Goal: Information Seeking & Learning: Understand process/instructions

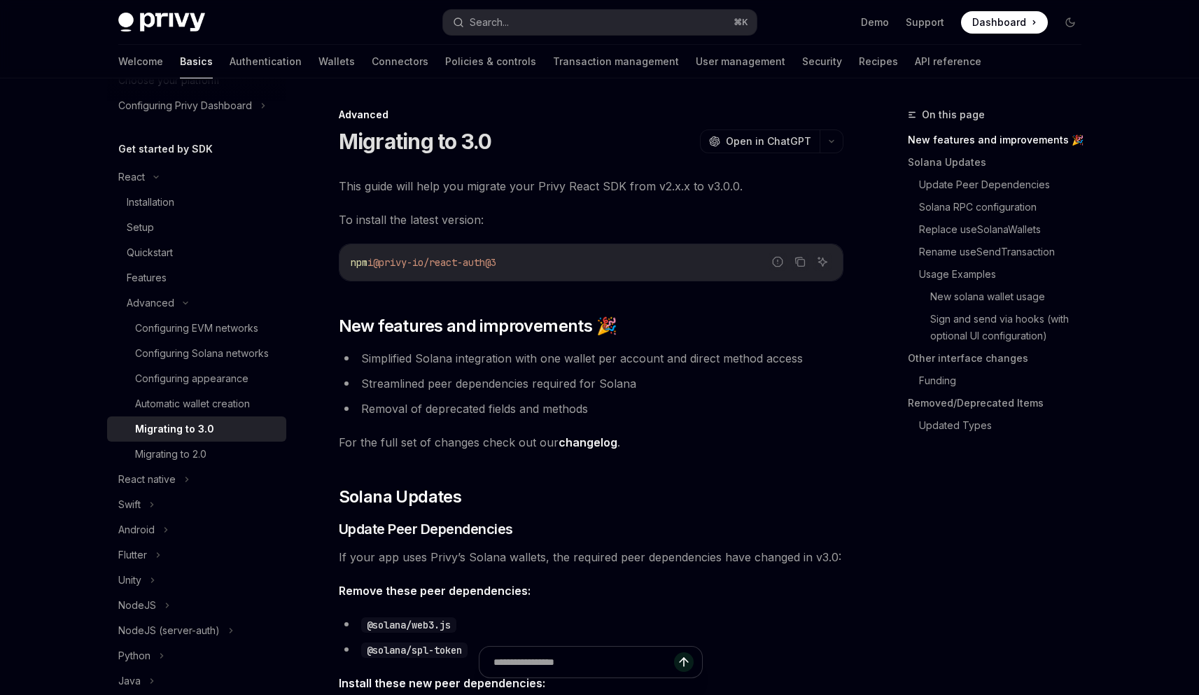
scroll to position [111, 0]
click at [823, 356] on li "Simplified Solana integration with one wallet per account and direct method acc…" at bounding box center [591, 359] width 505 height 20
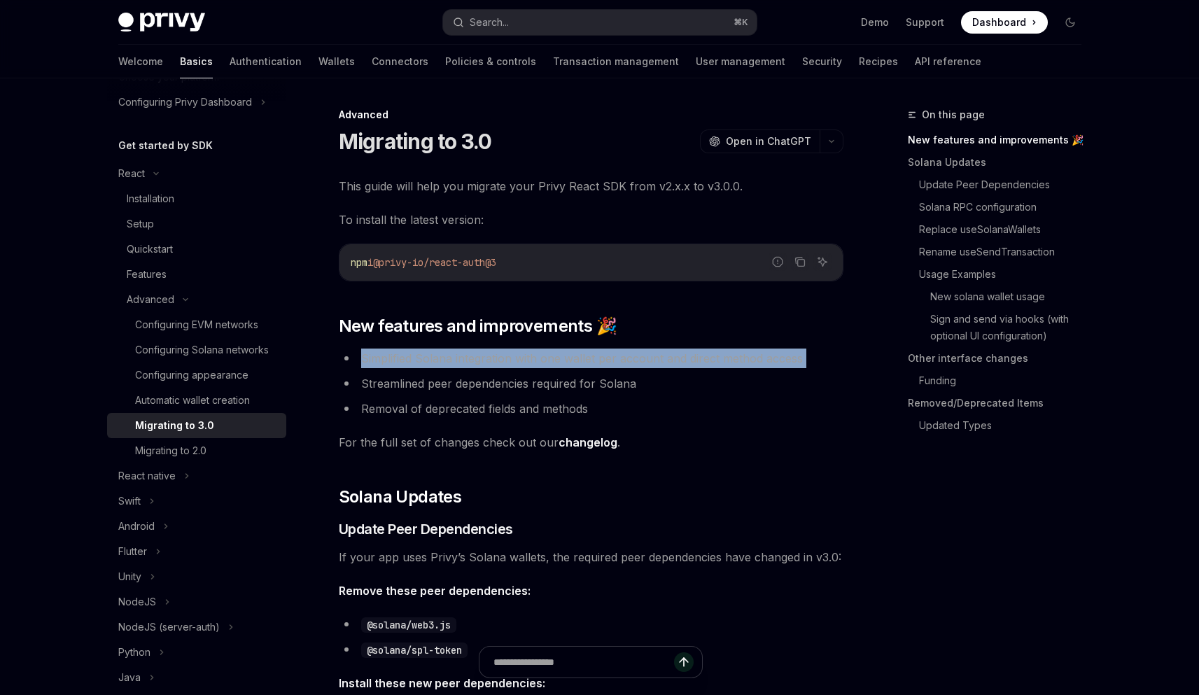
click at [823, 356] on li "Simplified Solana integration with one wallet per account and direct method acc…" at bounding box center [591, 359] width 505 height 20
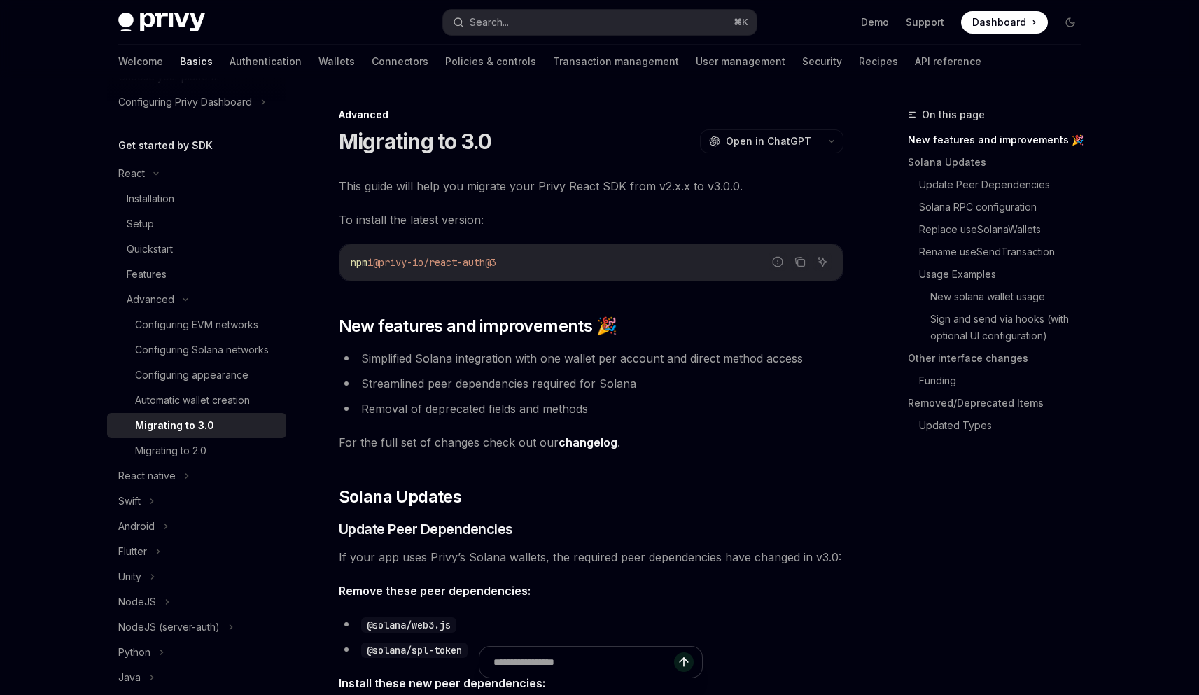
click at [635, 398] on ul "Simplified Solana integration with one wallet per account and direct method acc…" at bounding box center [591, 384] width 505 height 70
click at [664, 382] on li "Streamlined peer dependencies required for Solana" at bounding box center [591, 384] width 505 height 20
click at [734, 435] on span "For the full set of changes check out our changelog ." at bounding box center [591, 443] width 505 height 20
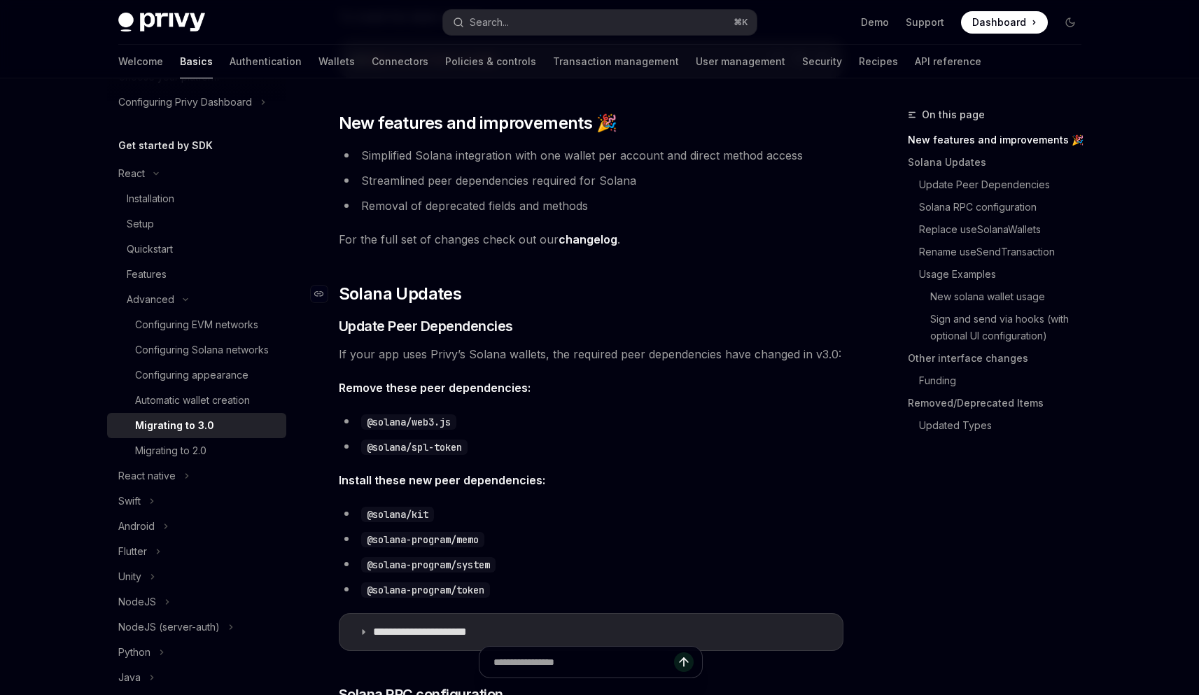
scroll to position [205, 0]
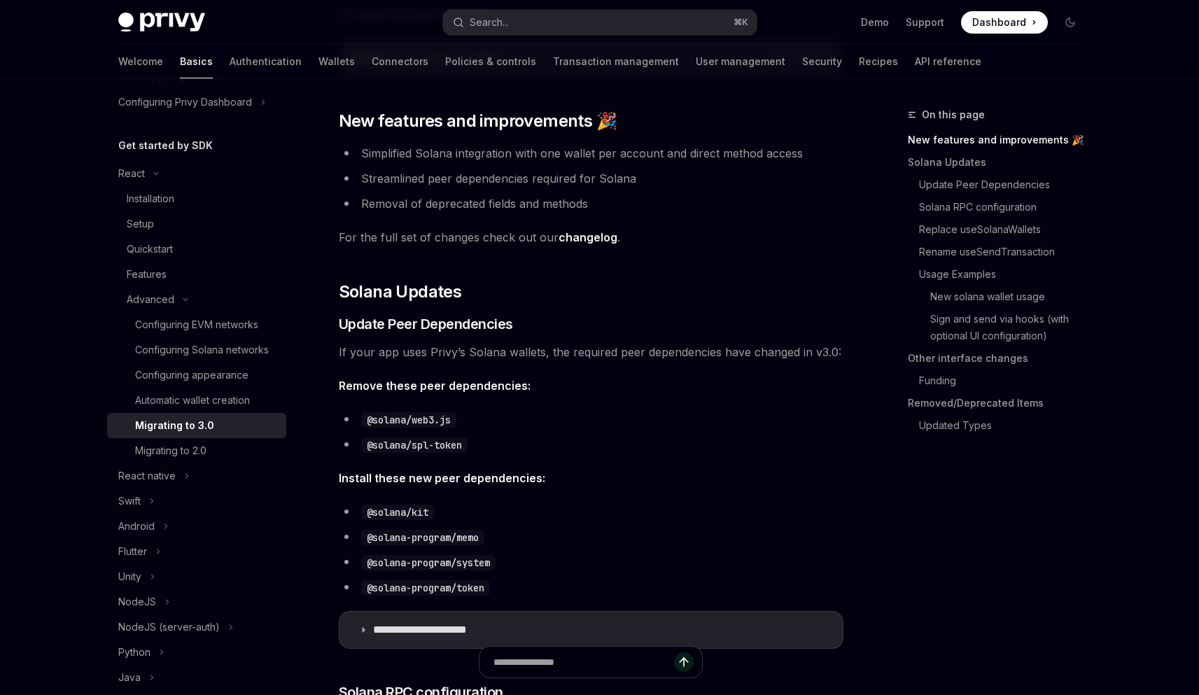
click at [487, 420] on li "@solana/web3.js" at bounding box center [591, 420] width 505 height 20
click at [495, 420] on li "@solana/web3.js" at bounding box center [591, 420] width 505 height 20
click at [494, 445] on li "@solana/spl-token" at bounding box center [591, 445] width 505 height 20
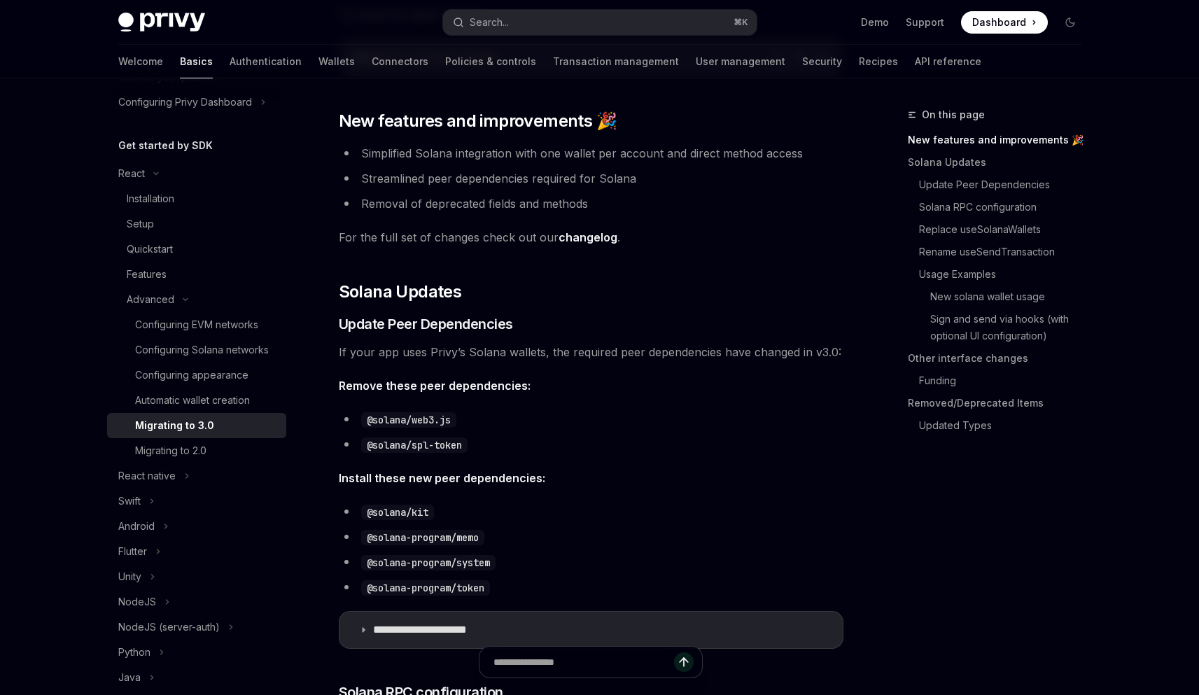
click at [494, 445] on li "@solana/spl-token" at bounding box center [591, 445] width 505 height 20
click at [617, 450] on li "@solana/spl-token" at bounding box center [591, 445] width 505 height 20
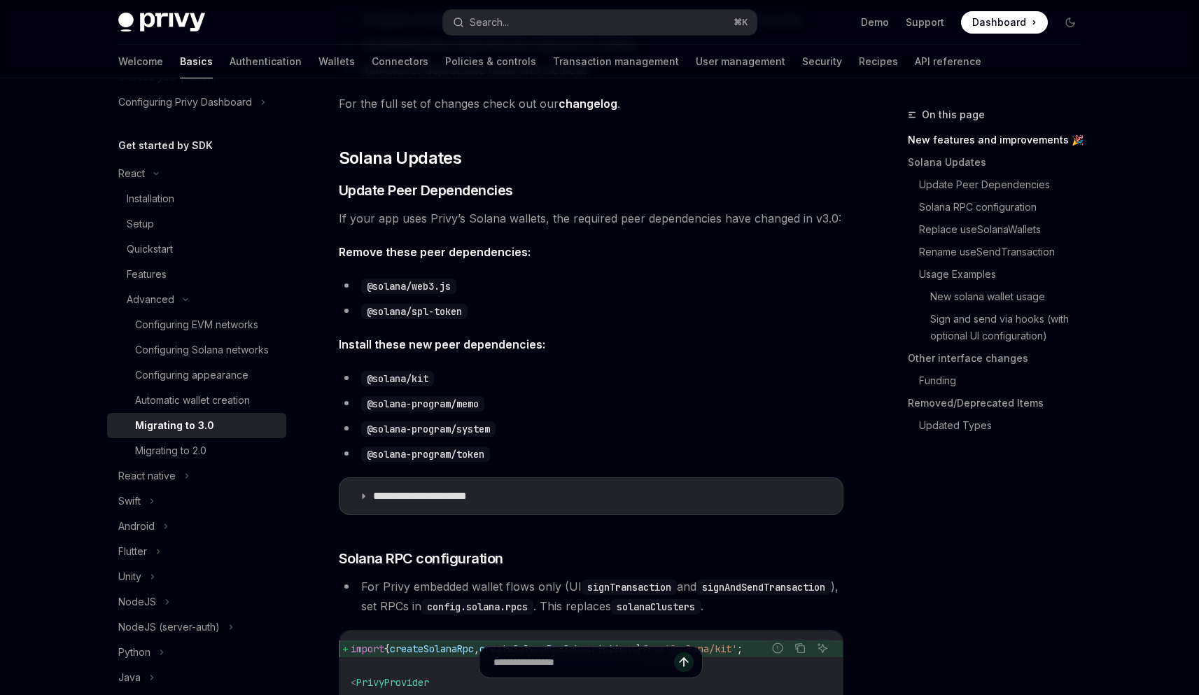
scroll to position [344, 0]
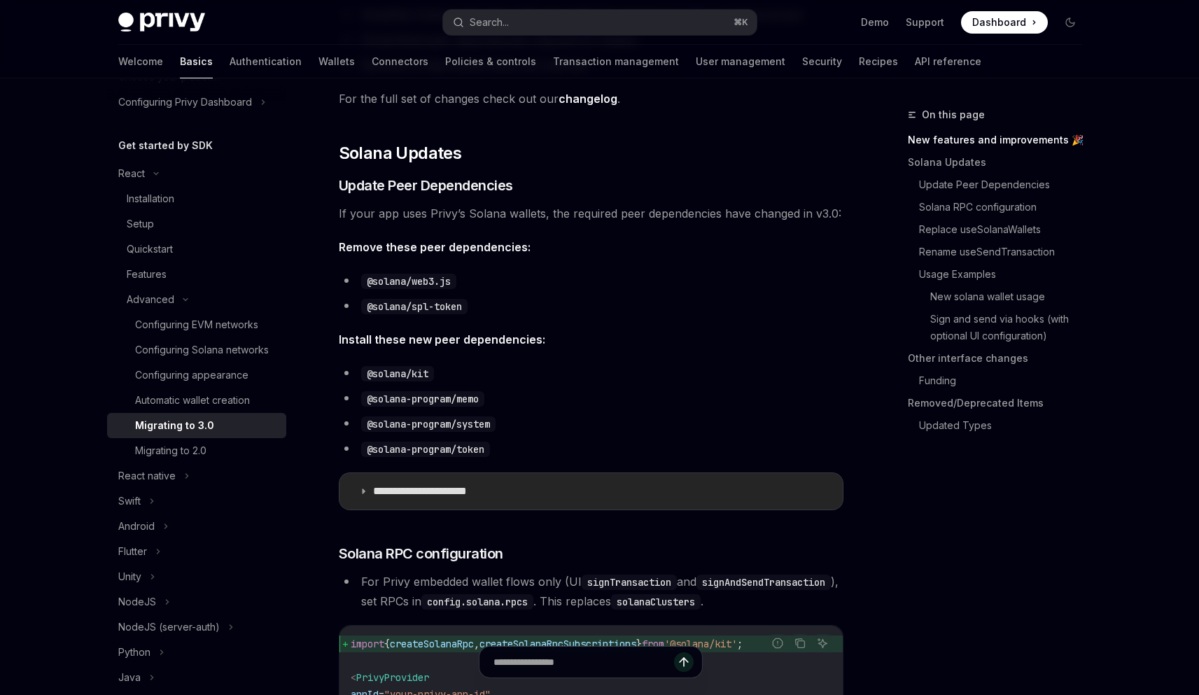
click at [419, 492] on p "**********" at bounding box center [438, 491] width 131 height 14
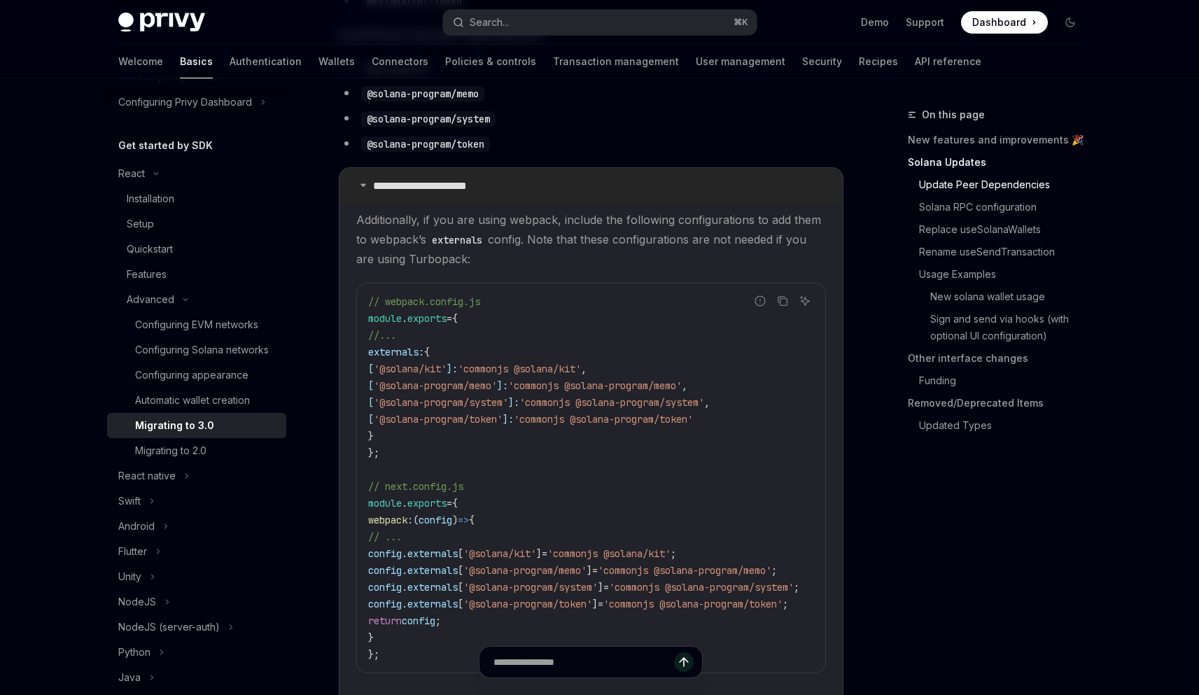
scroll to position [655, 0]
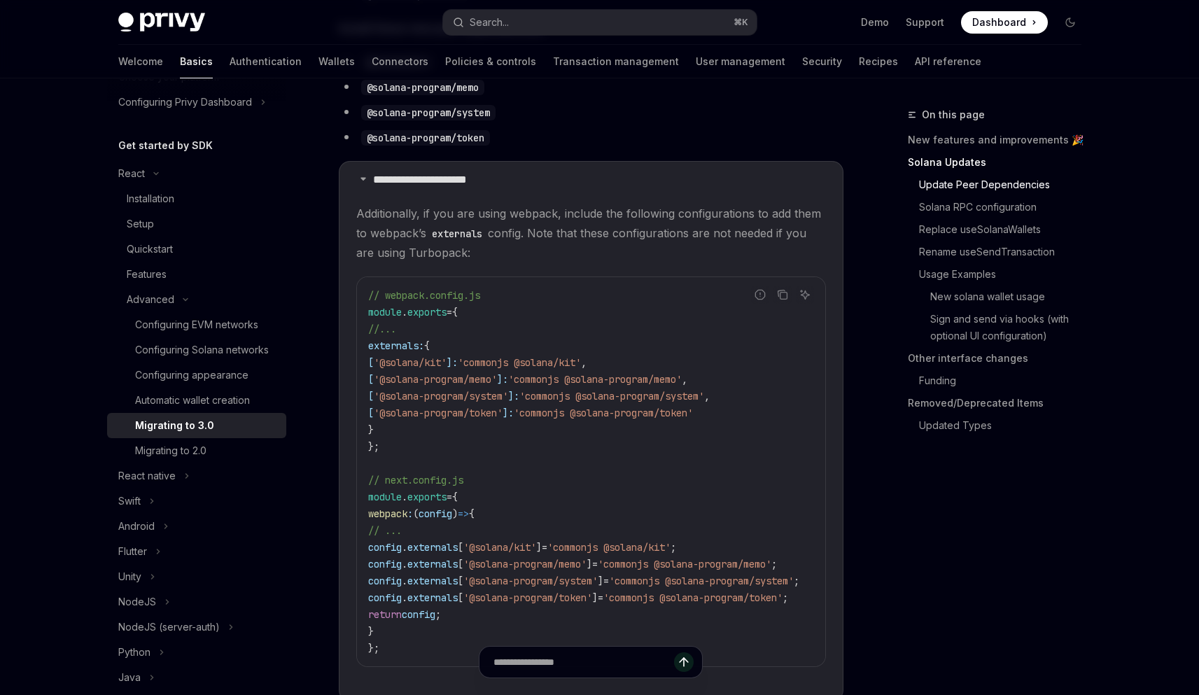
click at [589, 396] on span "'commonjs @solana-program/system'" at bounding box center [611, 396] width 185 height 13
copy span "commonjs"
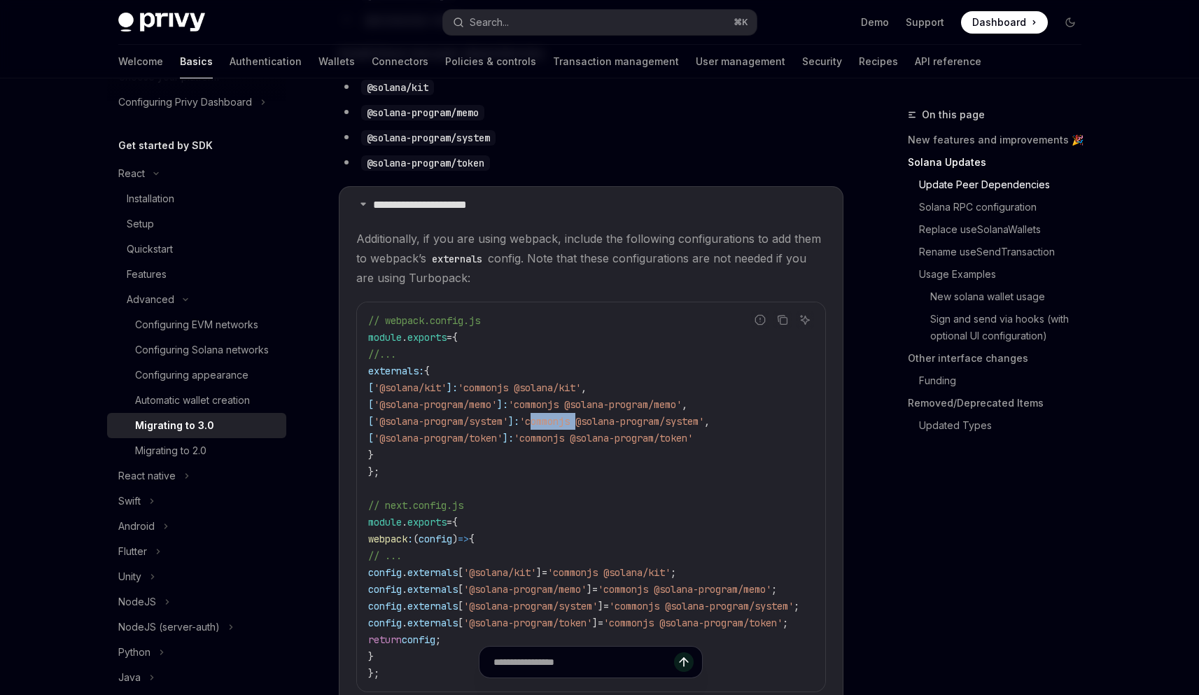
scroll to position [626, 0]
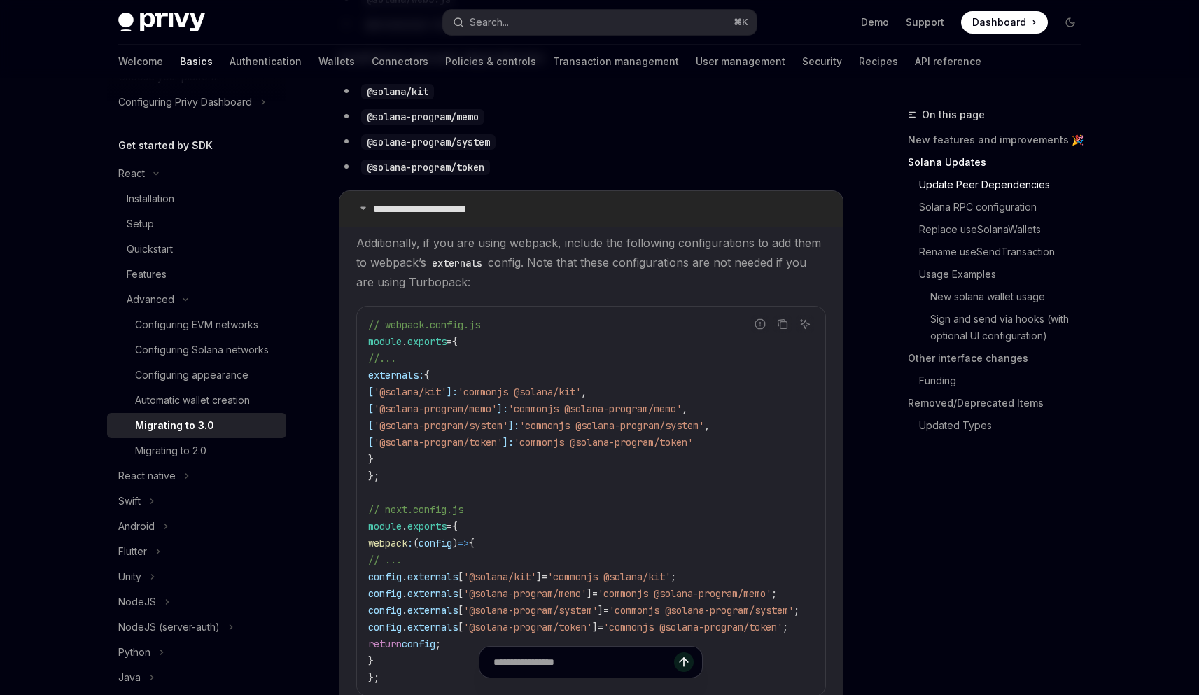
click at [360, 211] on icon at bounding box center [363, 208] width 8 height 8
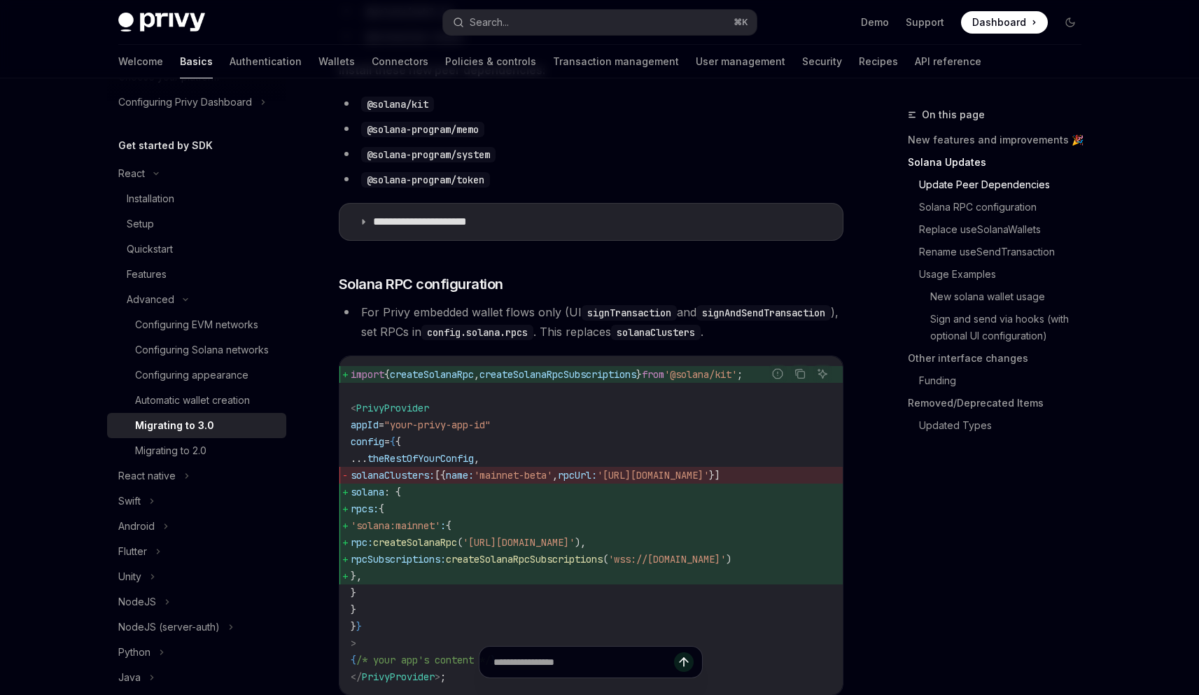
scroll to position [625, 0]
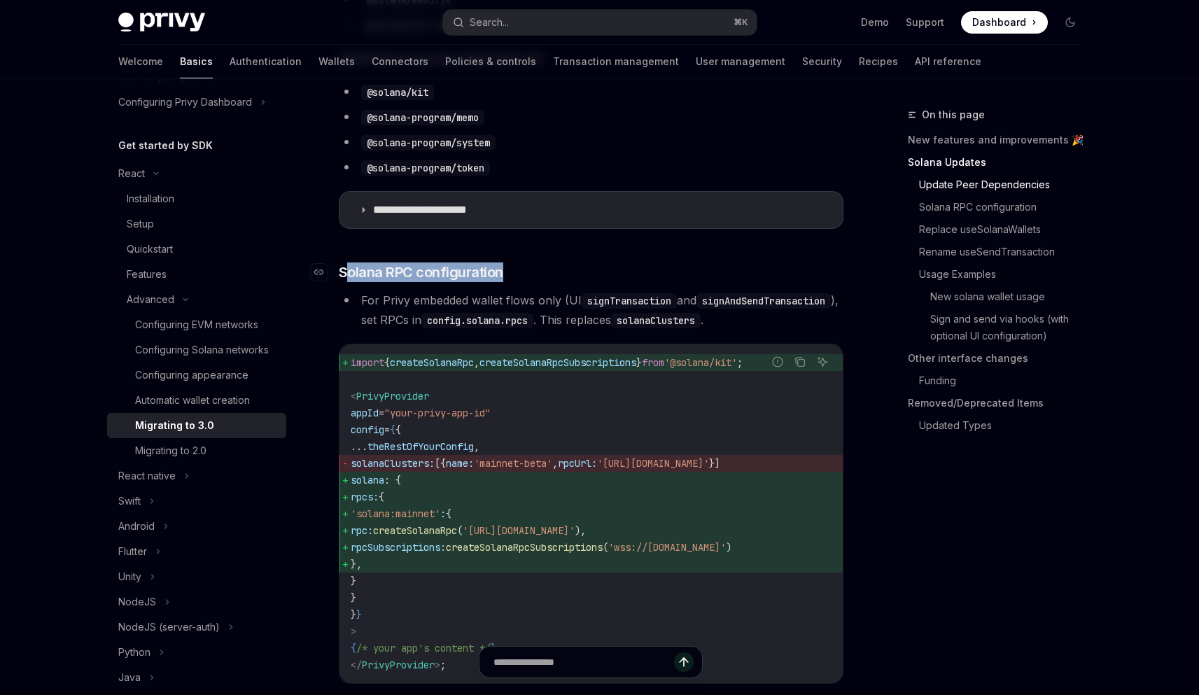
drag, startPoint x: 349, startPoint y: 272, endPoint x: 559, endPoint y: 276, distance: 210.7
click at [559, 277] on h3 "​ Solana RPC configuration" at bounding box center [591, 273] width 505 height 20
click at [559, 276] on h3 "​ Solana RPC configuration" at bounding box center [591, 273] width 505 height 20
drag, startPoint x: 547, startPoint y: 276, endPoint x: 336, endPoint y: 276, distance: 210.7
click at [339, 276] on h3 "​ Solana RPC configuration" at bounding box center [591, 273] width 505 height 20
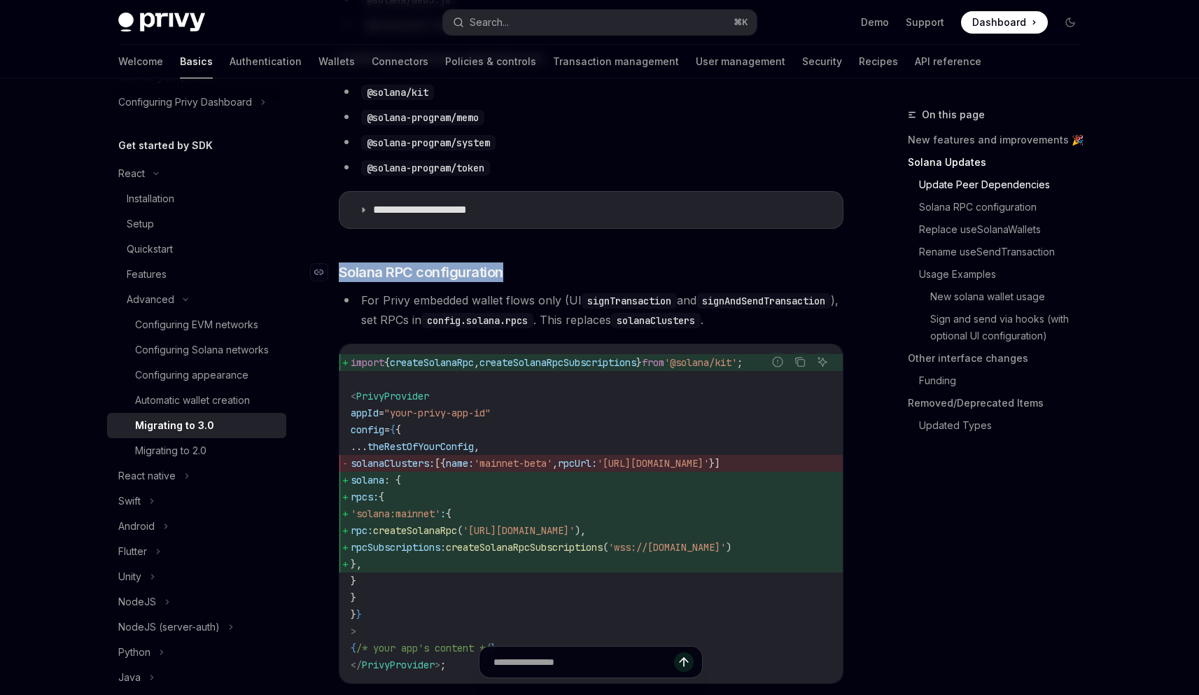
copy h3 "​ Solana RPC configuration"
click at [550, 274] on h3 "​ Solana RPC configuration" at bounding box center [591, 273] width 505 height 20
click at [363, 299] on li "For Privy embedded wallet flows only (UI signTransaction and signAndSendTransac…" at bounding box center [591, 310] width 505 height 39
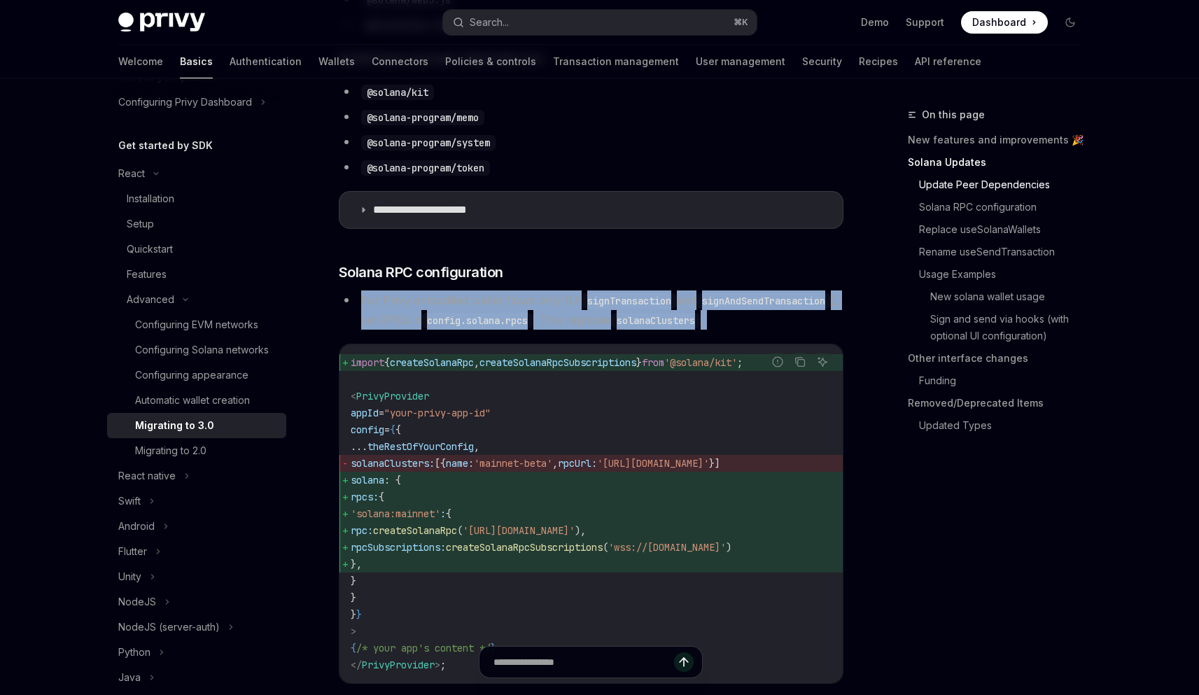
click at [363, 299] on li "For Privy embedded wallet flows only (UI signTransaction and signAndSendTransac…" at bounding box center [591, 310] width 505 height 39
click at [445, 299] on li "For Privy embedded wallet flows only (UI signTransaction and signAndSendTransac…" at bounding box center [591, 310] width 505 height 39
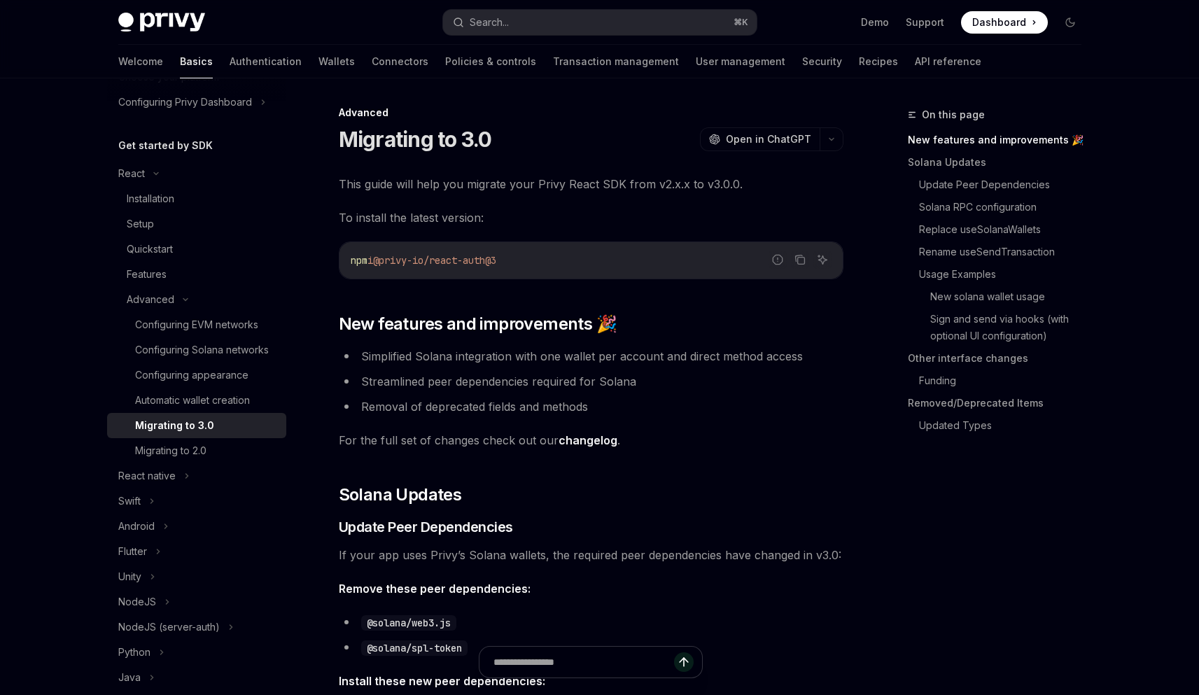
scroll to position [0, 0]
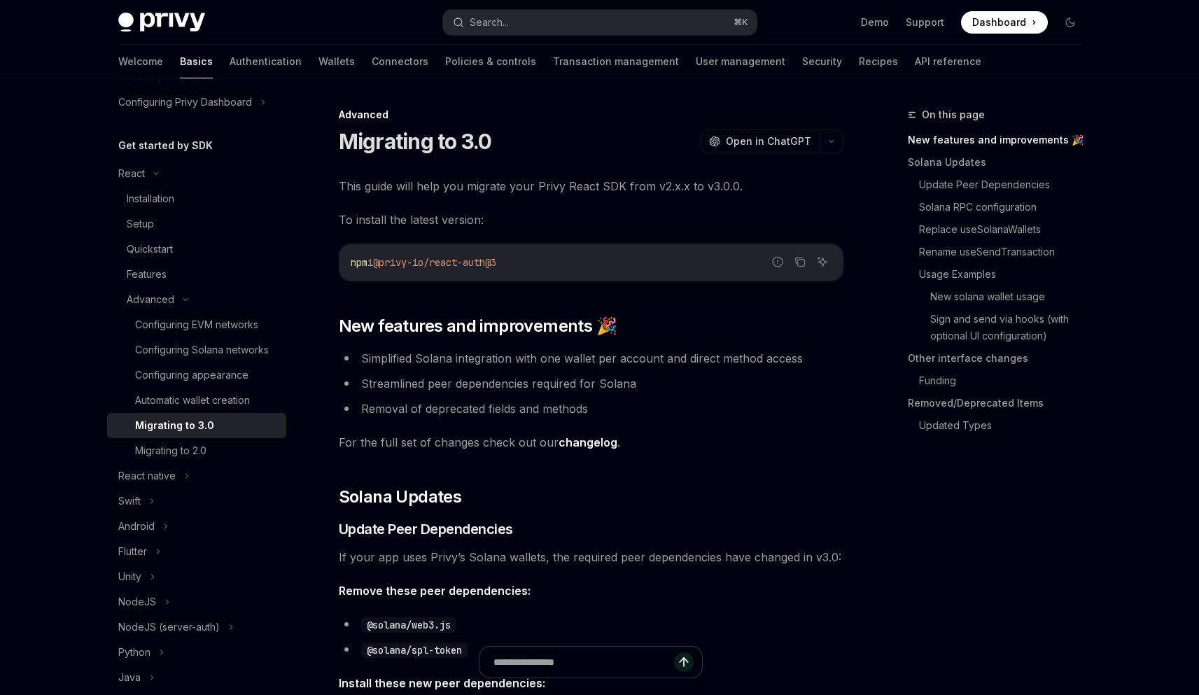
click at [624, 412] on li "Removal of deprecated fields and methods" at bounding box center [591, 409] width 505 height 20
click at [634, 412] on li "Removal of deprecated fields and methods" at bounding box center [591, 409] width 505 height 20
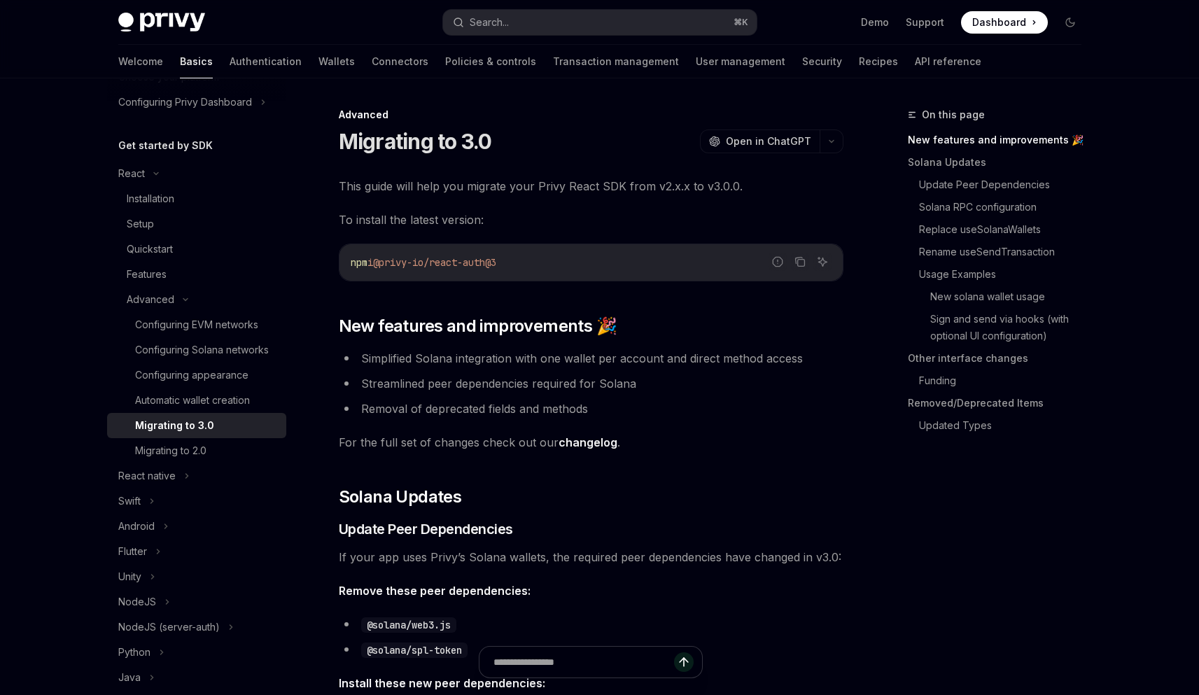
click at [634, 412] on li "Removal of deprecated fields and methods" at bounding box center [591, 409] width 505 height 20
click at [534, 445] on span "For the full set of changes check out our changelog ." at bounding box center [591, 443] width 505 height 20
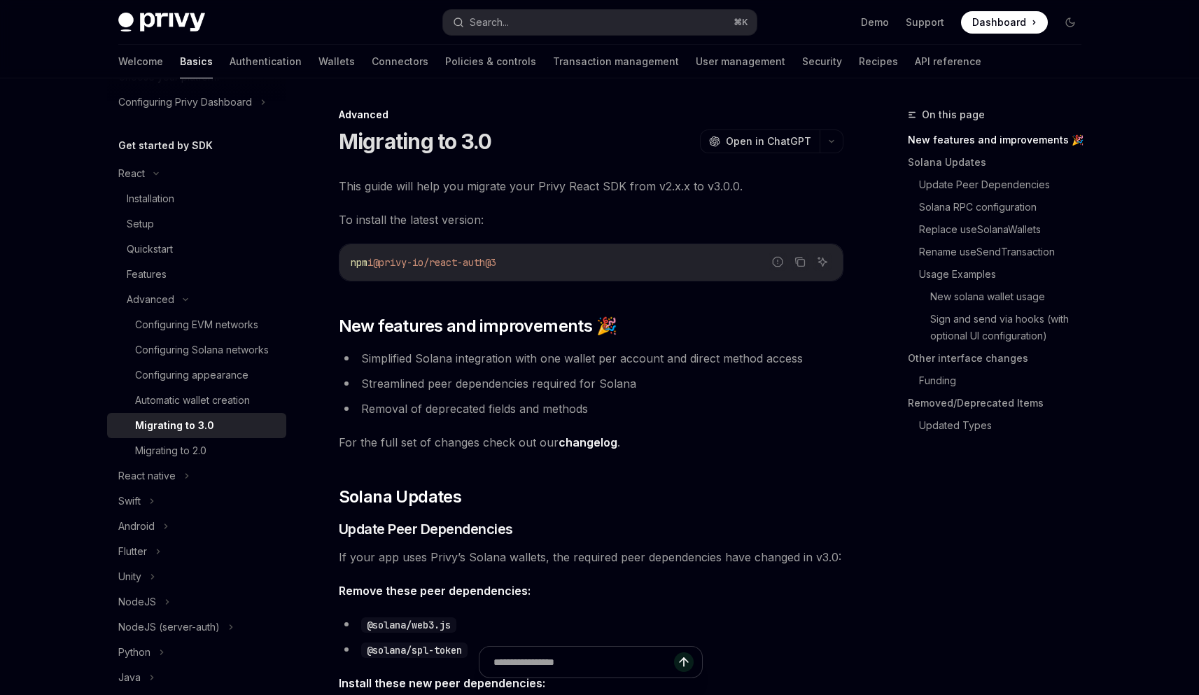
click at [564, 412] on li "Removal of deprecated fields and methods" at bounding box center [591, 409] width 505 height 20
click at [564, 409] on li "Removal of deprecated fields and methods" at bounding box center [591, 409] width 505 height 20
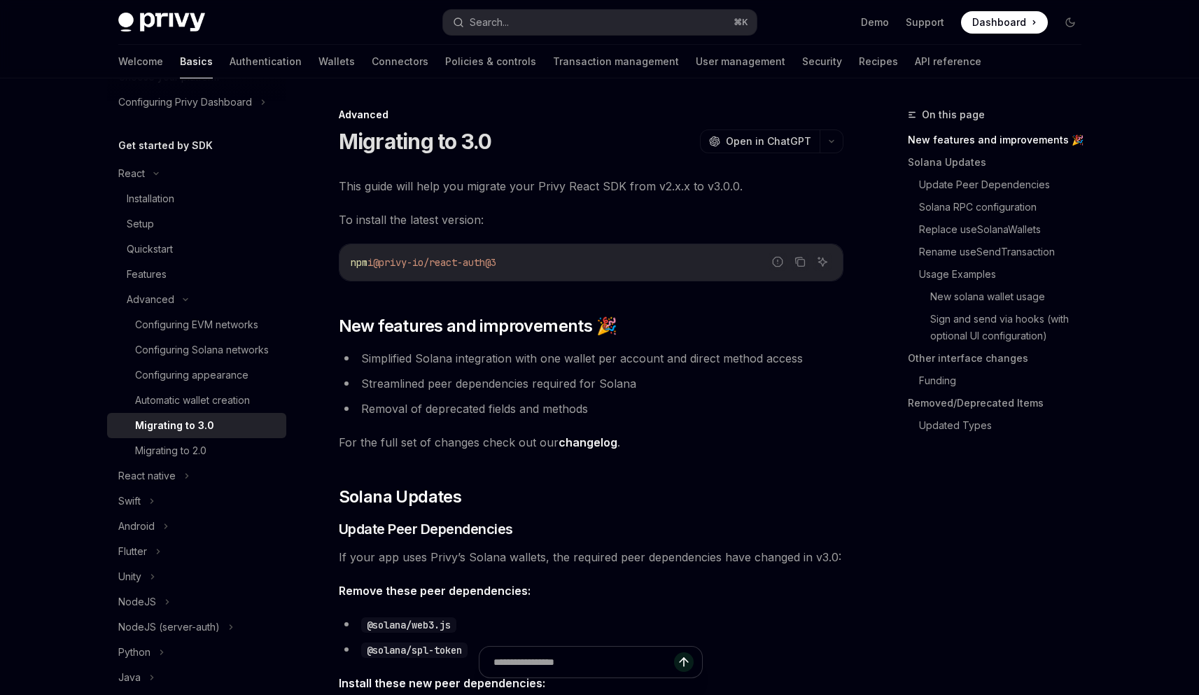
click at [564, 384] on li "Streamlined peer dependencies required for Solana" at bounding box center [591, 384] width 505 height 20
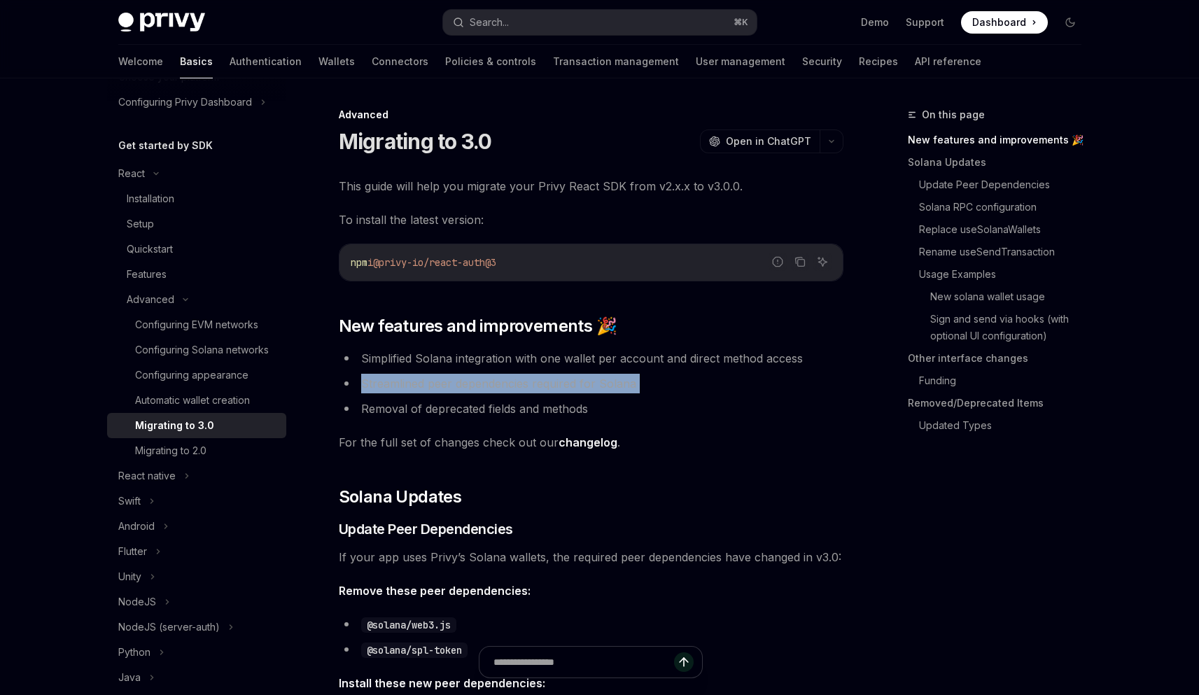
click at [564, 384] on li "Streamlined peer dependencies required for Solana" at bounding box center [591, 384] width 505 height 20
click at [571, 358] on li "Simplified Solana integration with one wallet per account and direct method acc…" at bounding box center [591, 359] width 505 height 20
click at [579, 358] on li "Simplified Solana integration with one wallet per account and direct method acc…" at bounding box center [591, 359] width 505 height 20
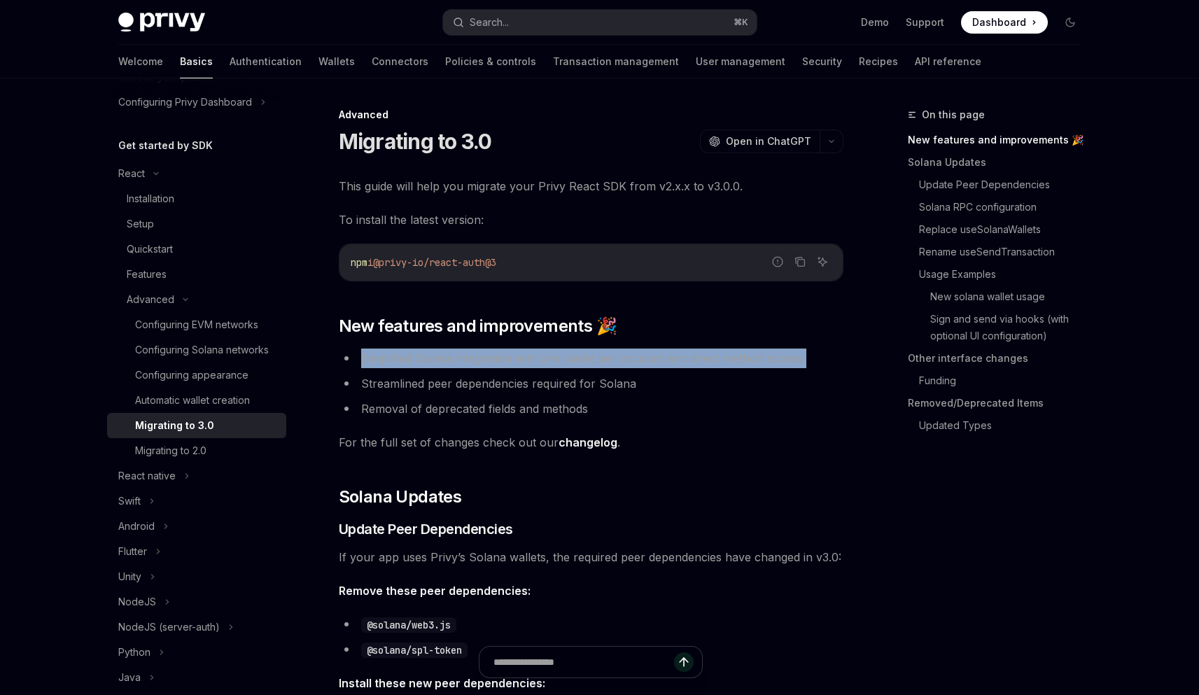
click at [579, 358] on li "Simplified Solana integration with one wallet per account and direct method acc…" at bounding box center [591, 359] width 505 height 20
click at [641, 358] on li "Simplified Solana integration with one wallet per account and direct method acc…" at bounding box center [591, 359] width 505 height 20
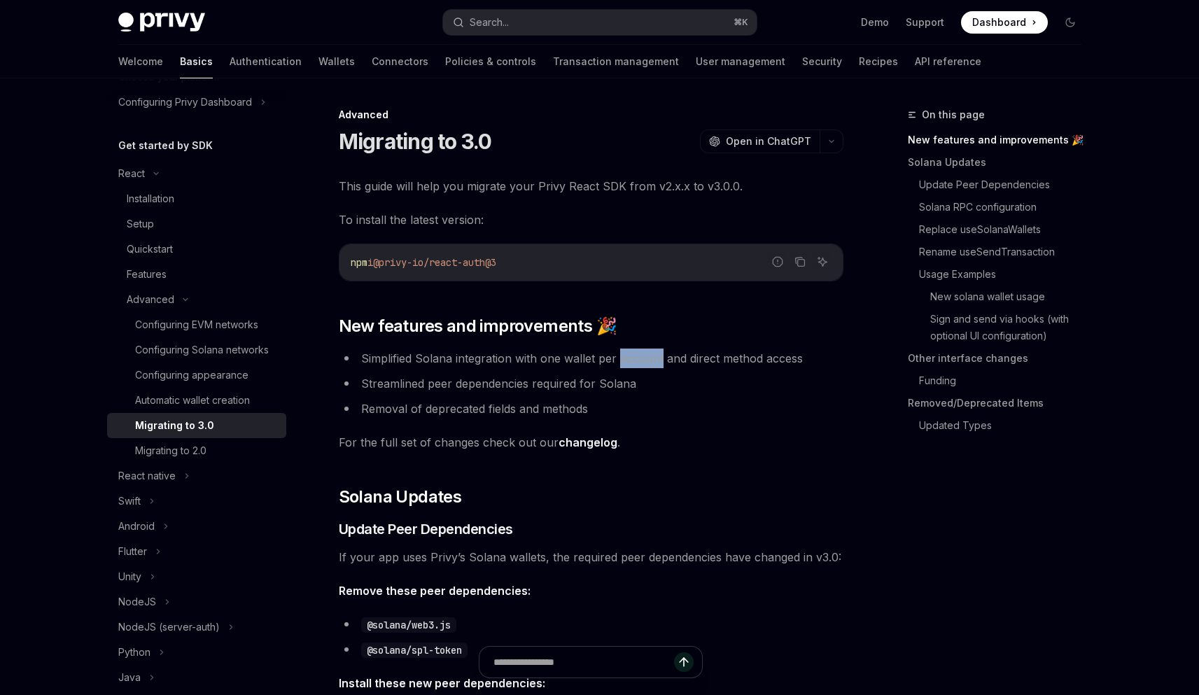
click at [641, 358] on li "Simplified Solana integration with one wallet per account and direct method acc…" at bounding box center [591, 359] width 505 height 20
click at [640, 358] on li "Simplified Solana integration with one wallet per account and direct method acc…" at bounding box center [591, 359] width 505 height 20
click at [680, 411] on li "Removal of deprecated fields and methods" at bounding box center [591, 409] width 505 height 20
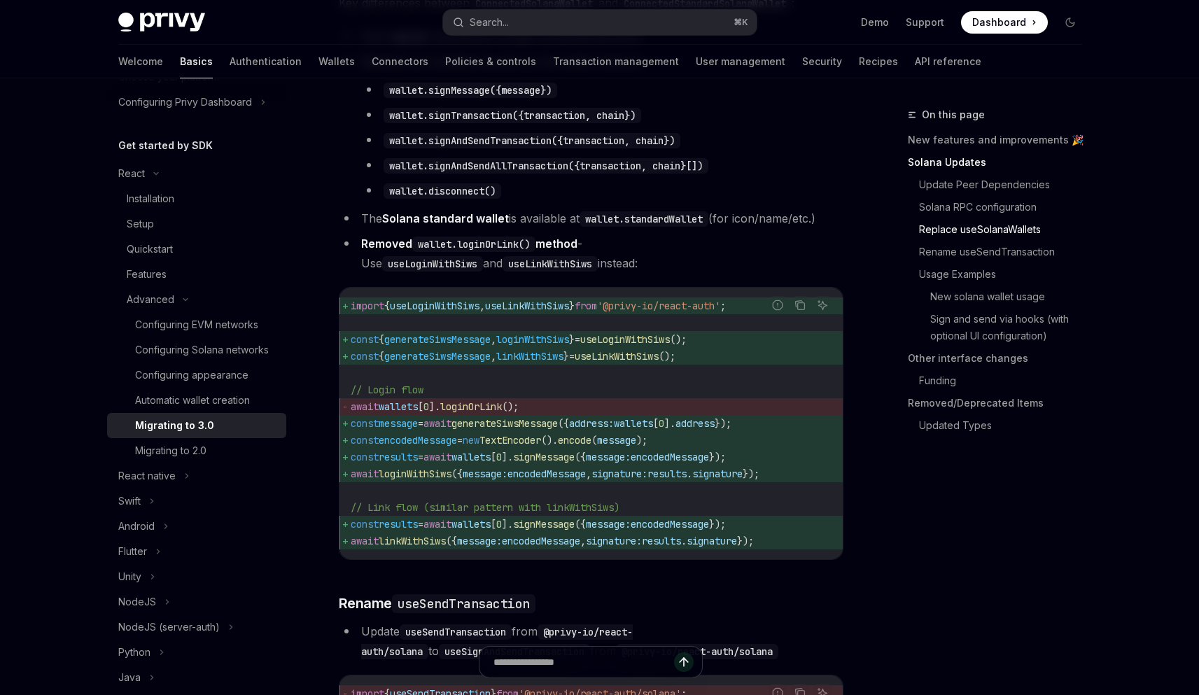
scroll to position [1642, 0]
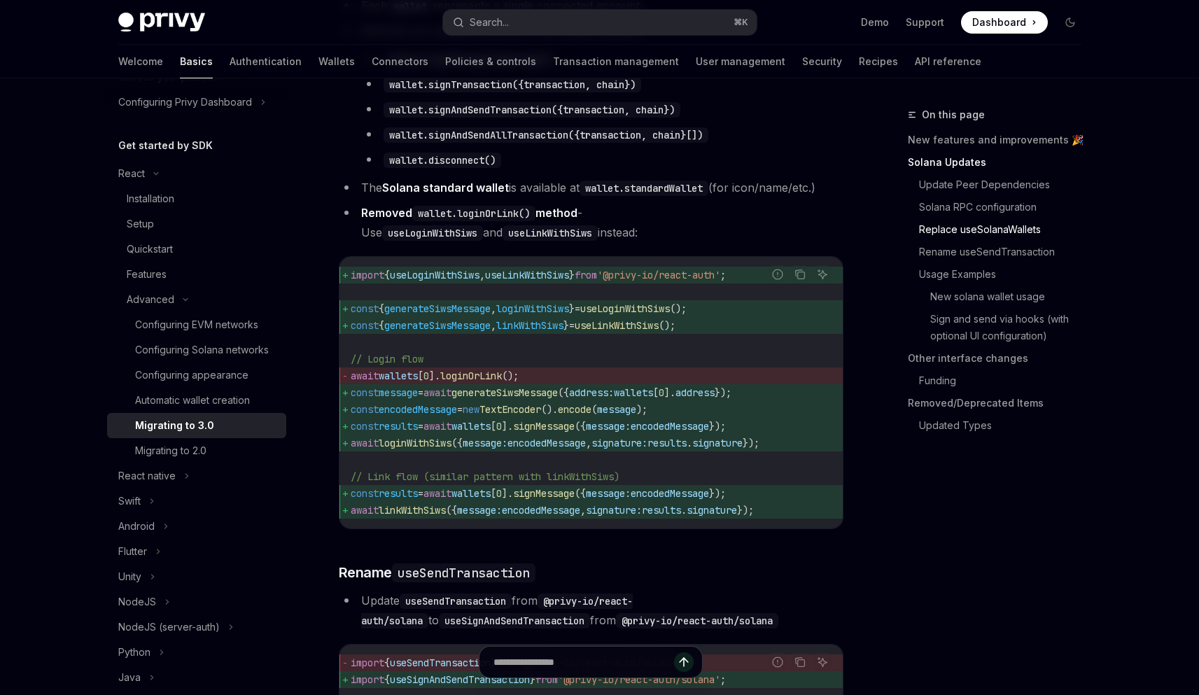
click at [482, 382] on span "loginOrLink" at bounding box center [471, 376] width 62 height 13
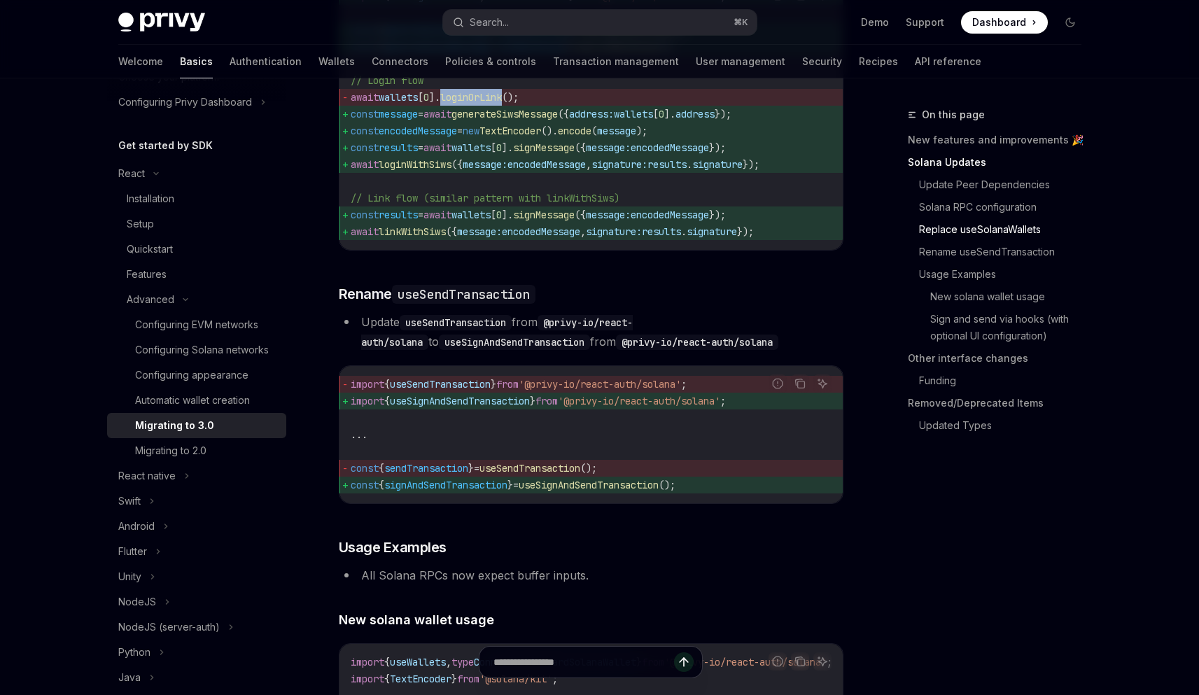
scroll to position [1927, 0]
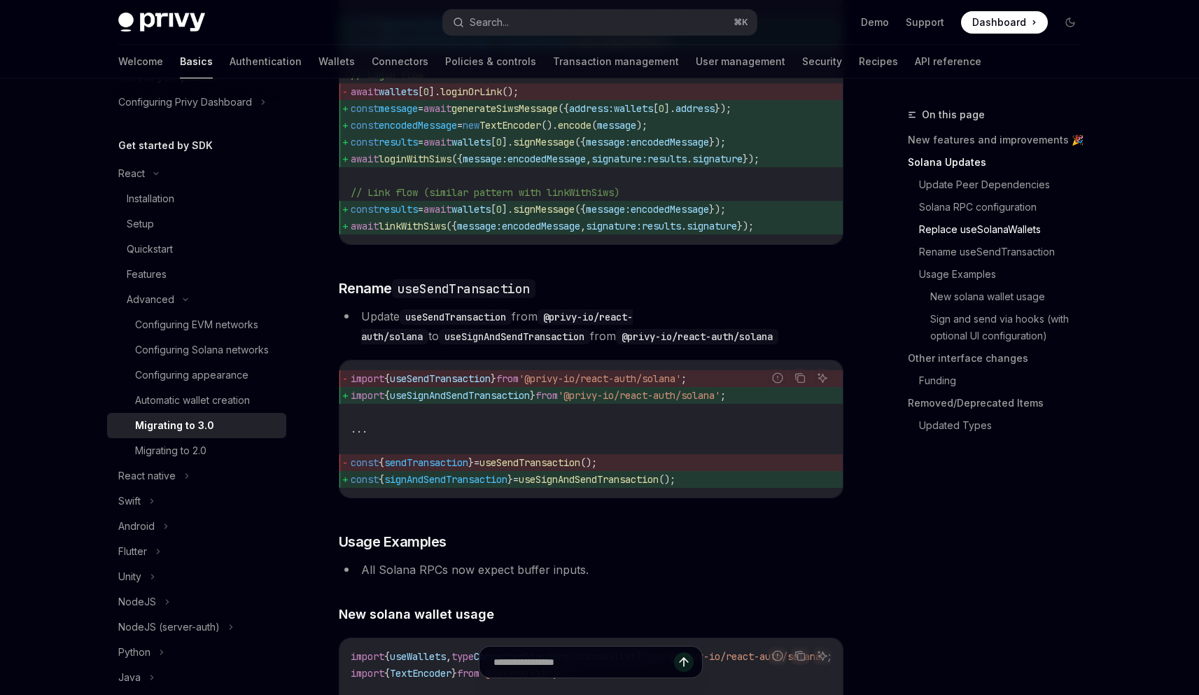
click at [454, 385] on span "useSendTransaction" at bounding box center [440, 378] width 101 height 13
copy span "useSendTransaction"
click at [699, 488] on code "import { useSendTransaction } from '@privy-io/react-auth/solana' ; import { use…" at bounding box center [591, 429] width 481 height 118
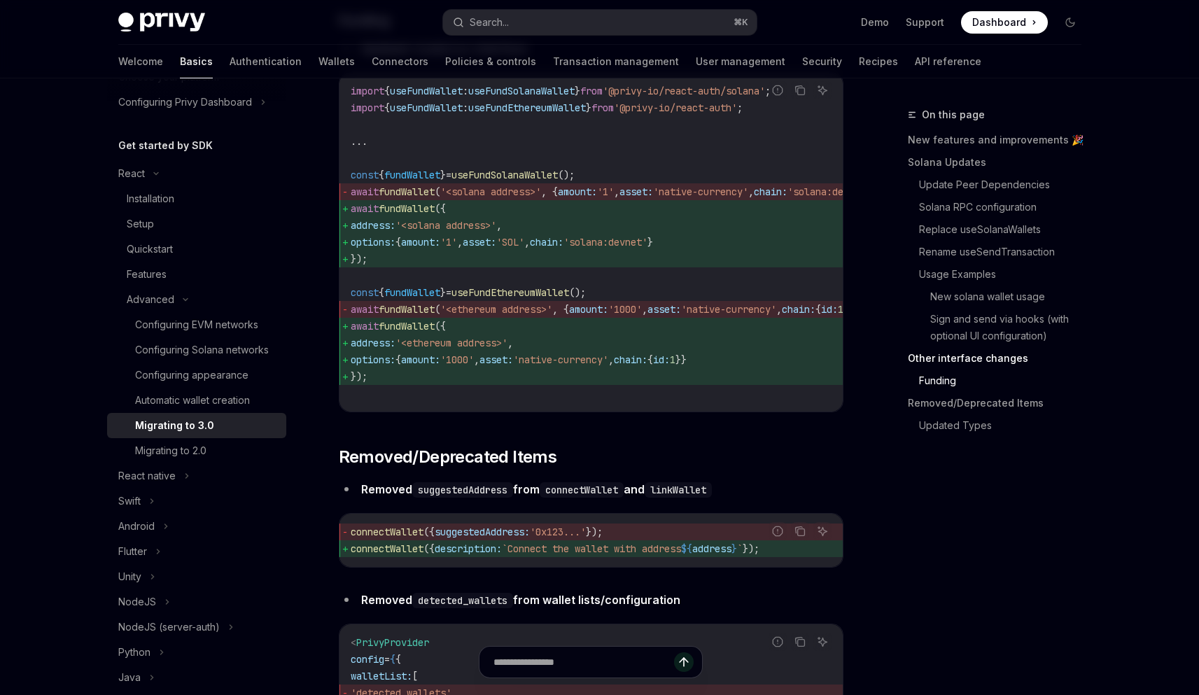
scroll to position [4268, 0]
click at [538, 298] on span "useFundEthereumWallet" at bounding box center [511, 291] width 118 height 13
copy span "useFundEthereumWallet"
click at [588, 365] on span "'native-currency'" at bounding box center [560, 358] width 95 height 13
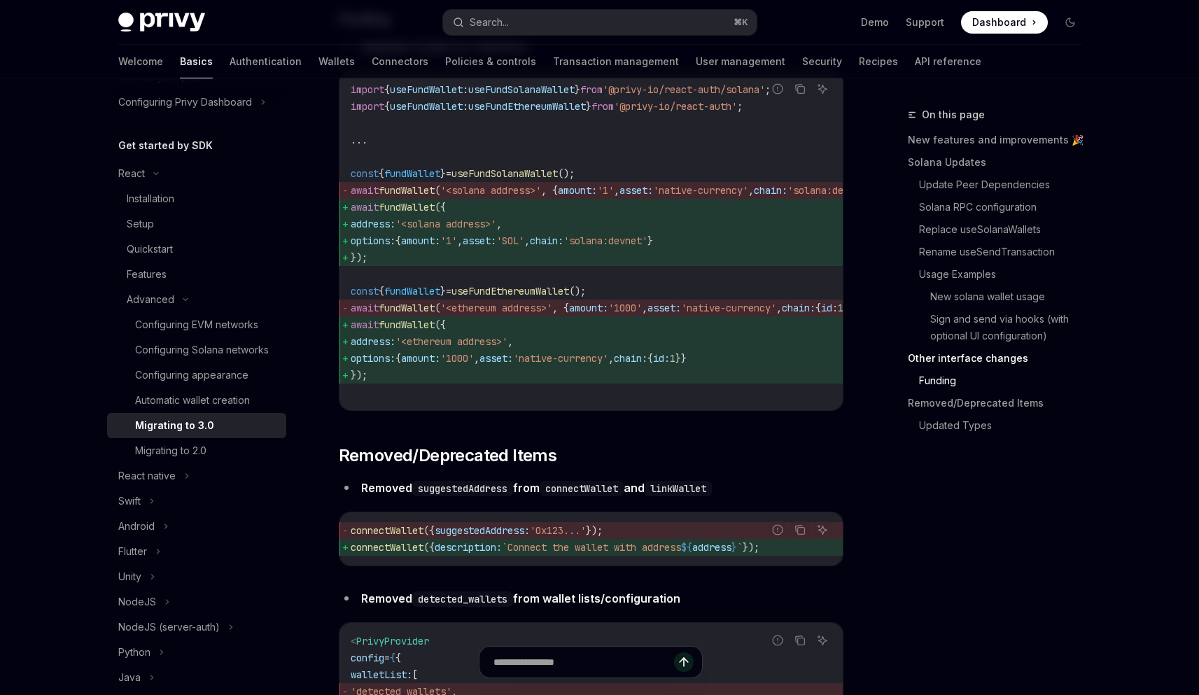
click at [585, 314] on span "amount:" at bounding box center [588, 308] width 39 height 13
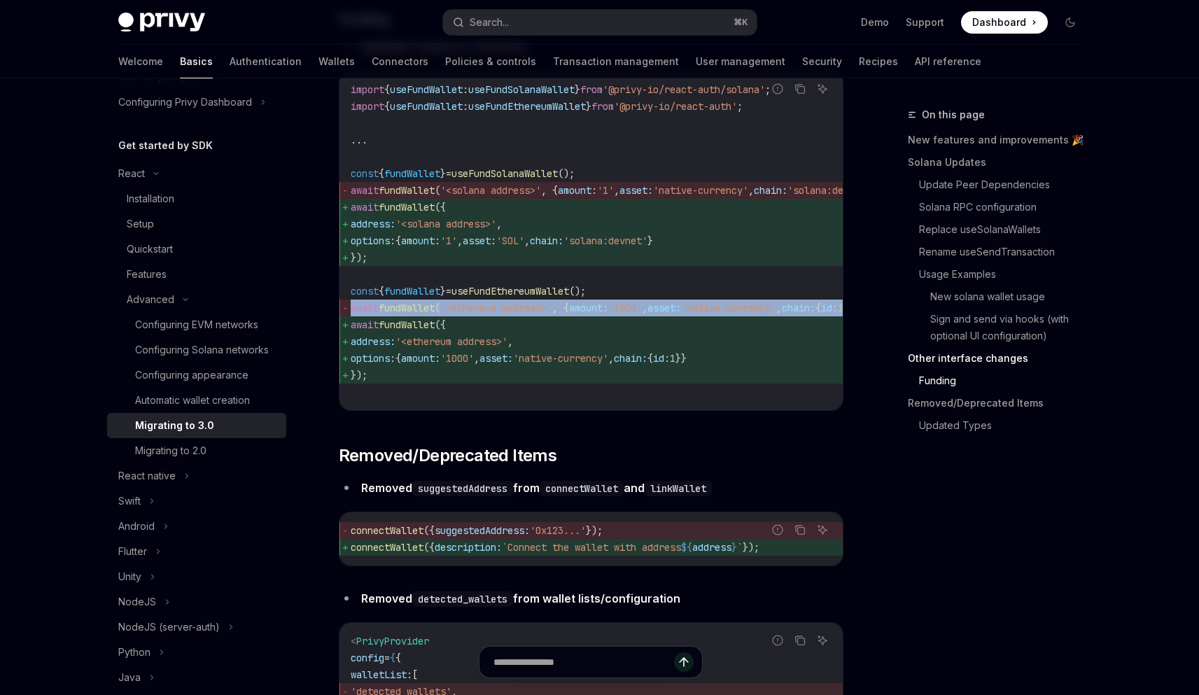
click at [585, 314] on span "amount:" at bounding box center [588, 308] width 39 height 13
click at [634, 314] on span "'1000'" at bounding box center [625, 308] width 34 height 13
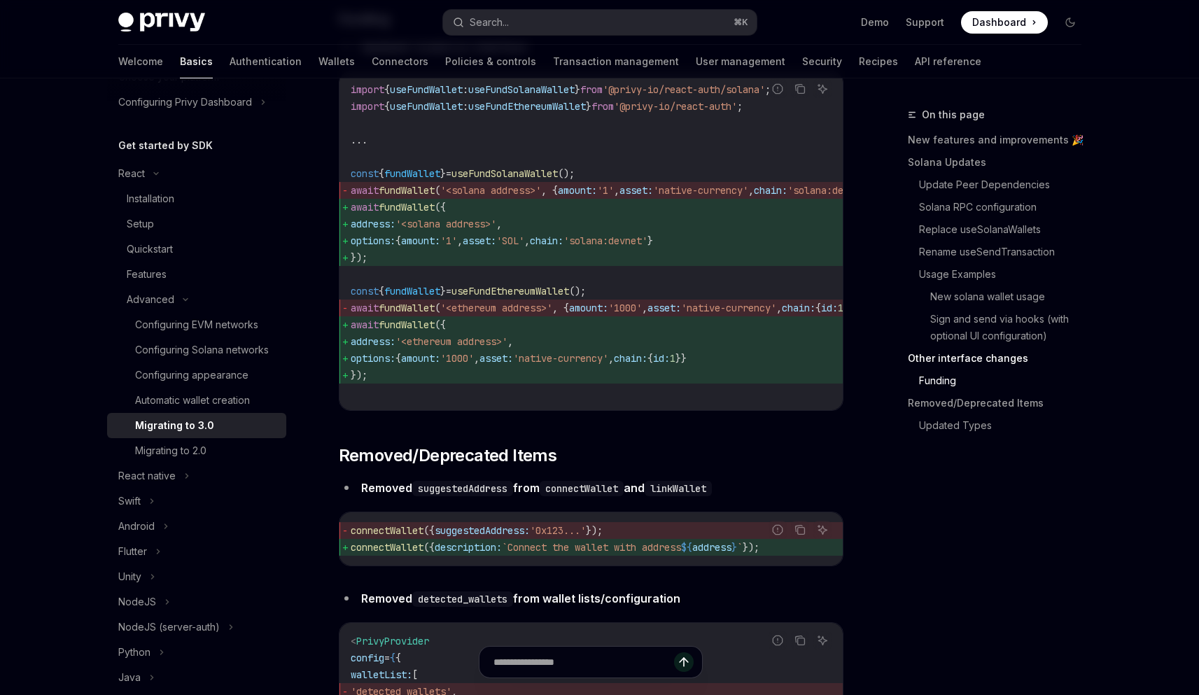
click at [582, 365] on span "'native-currency'" at bounding box center [560, 358] width 95 height 13
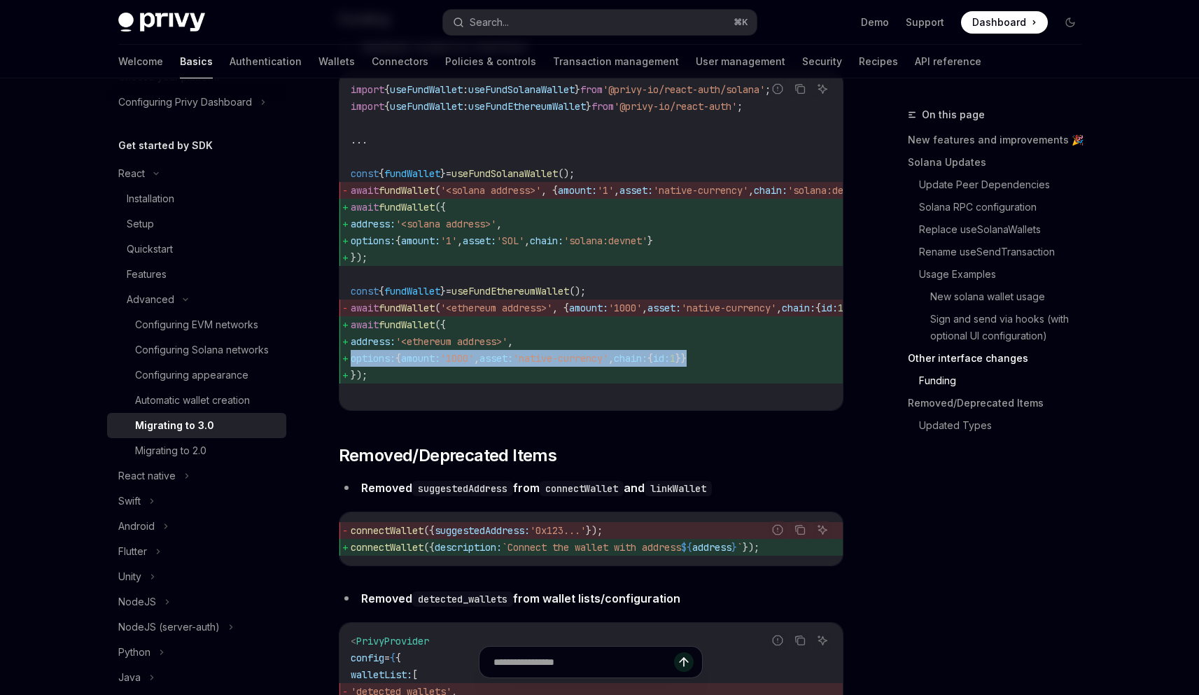
click at [582, 365] on span "'native-currency'" at bounding box center [560, 358] width 95 height 13
click at [608, 365] on span "'native-currency'" at bounding box center [560, 358] width 95 height 13
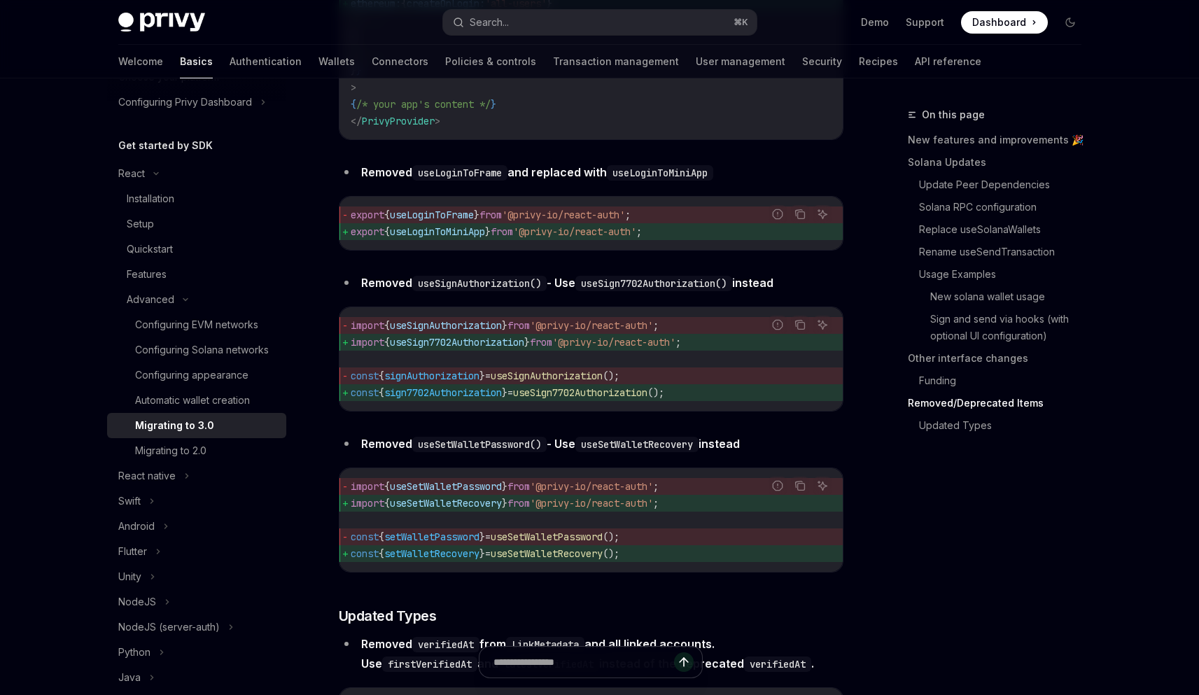
scroll to position [5854, 0]
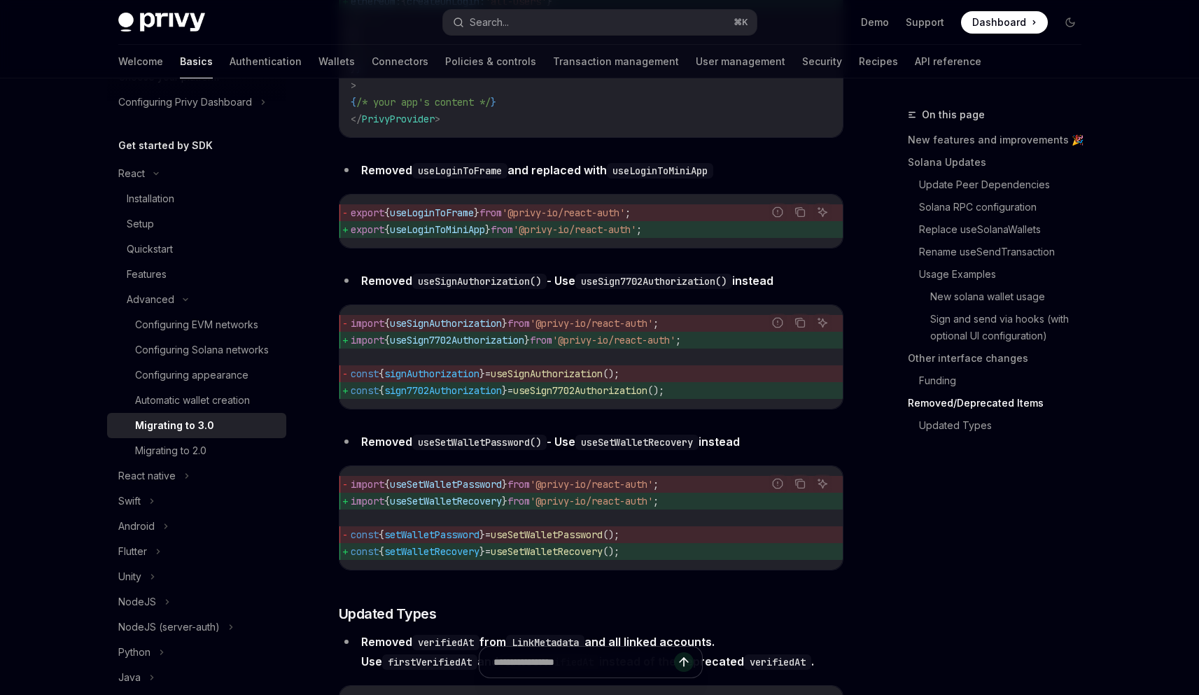
click at [444, 219] on span "useLoginToFrame" at bounding box center [432, 213] width 84 height 13
copy span "useLoginToFrame"
click at [461, 330] on span "useSignAuthorization" at bounding box center [446, 323] width 112 height 13
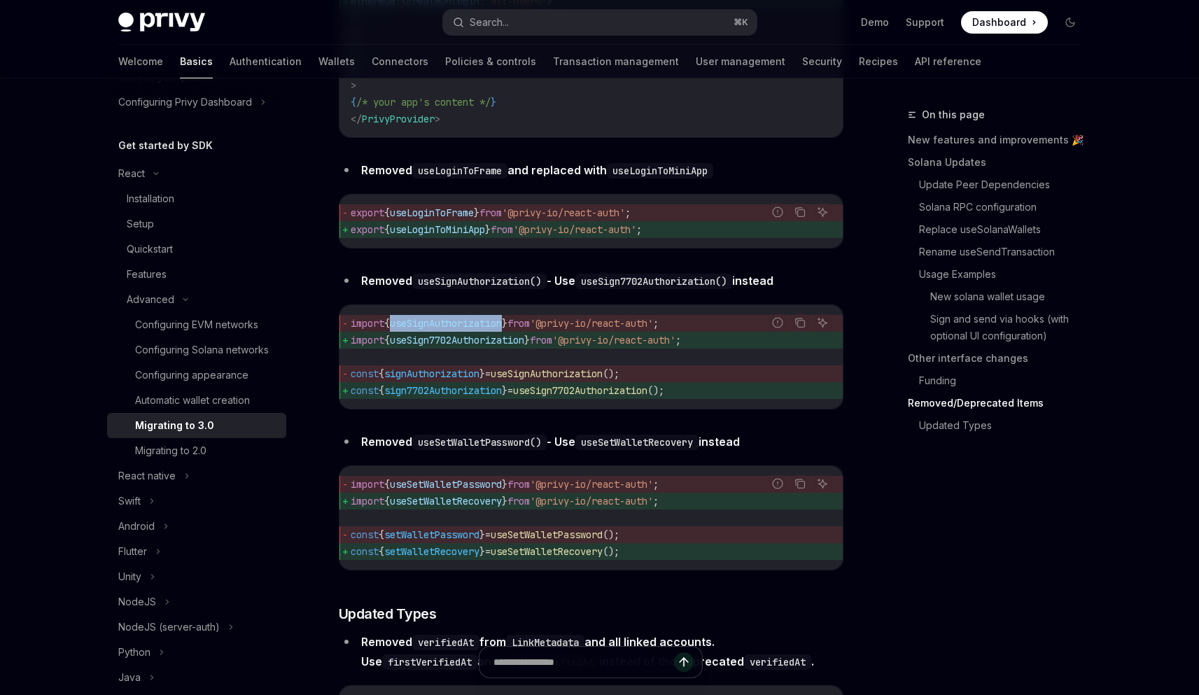
copy span "useSignAuthorization"
click at [460, 380] on span "signAuthorization" at bounding box center [431, 374] width 95 height 13
copy span "signAuthorization"
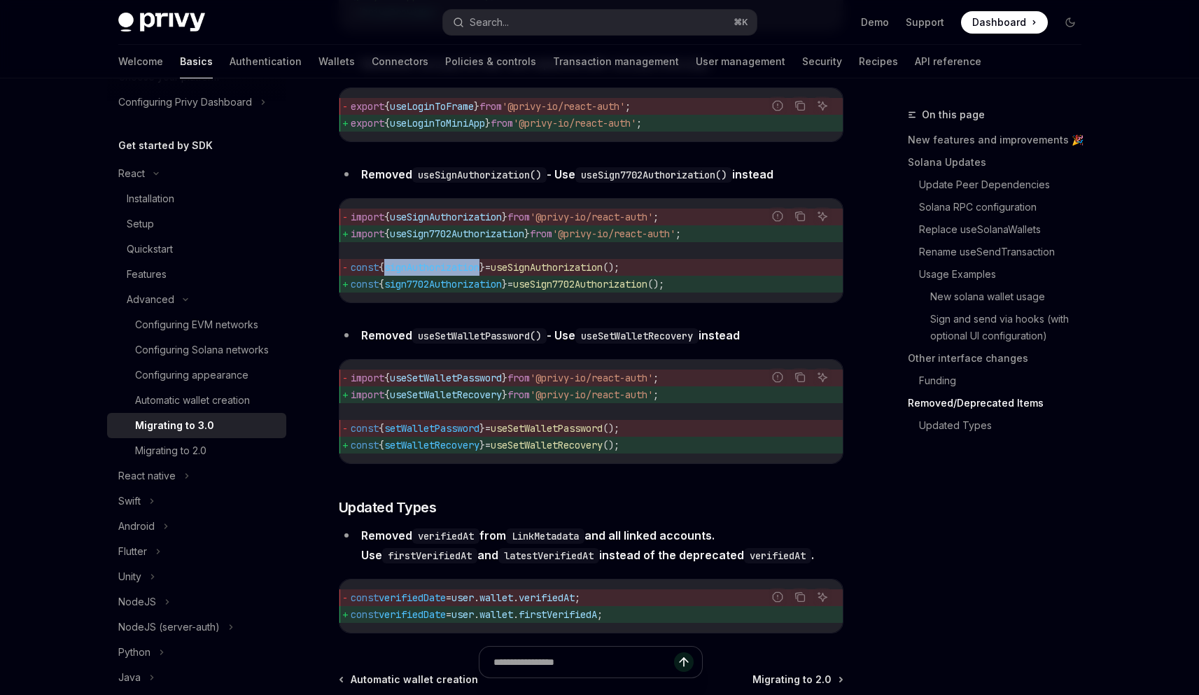
scroll to position [6173, 0]
